Goal: Transaction & Acquisition: Purchase product/service

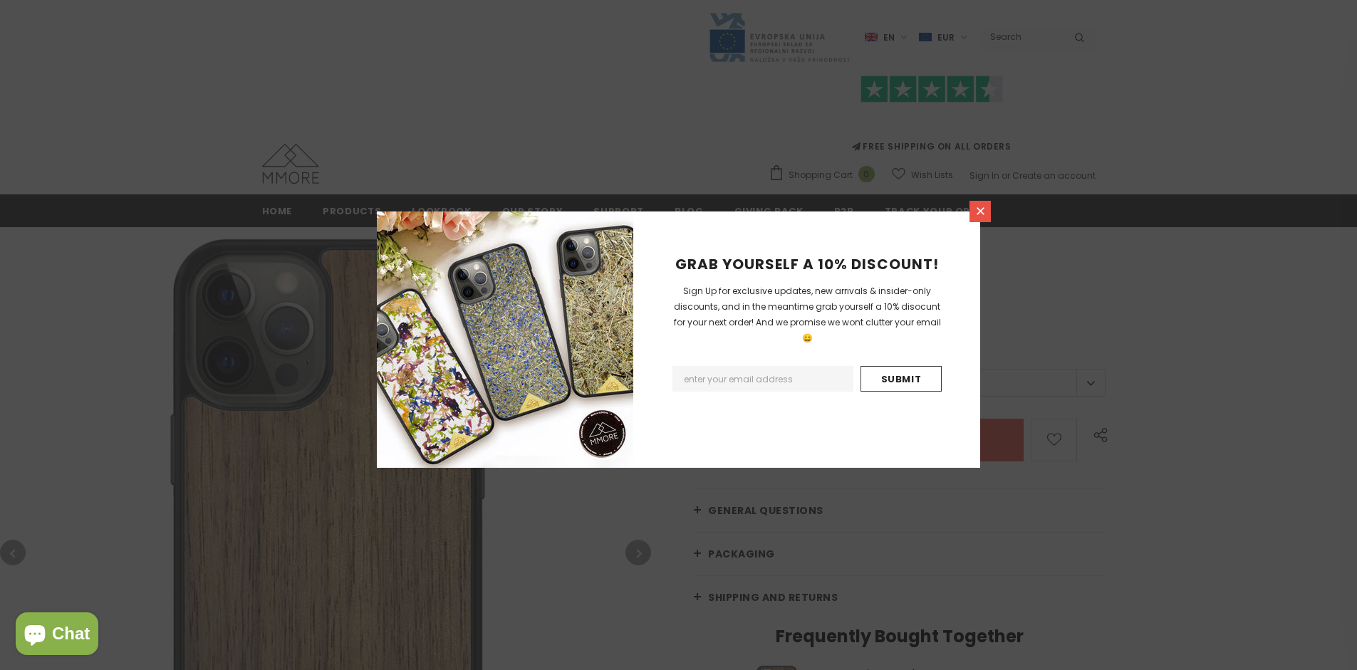
click at [980, 211] on icon at bounding box center [981, 211] width 8 height 8
